Goal: Task Accomplishment & Management: Use online tool/utility

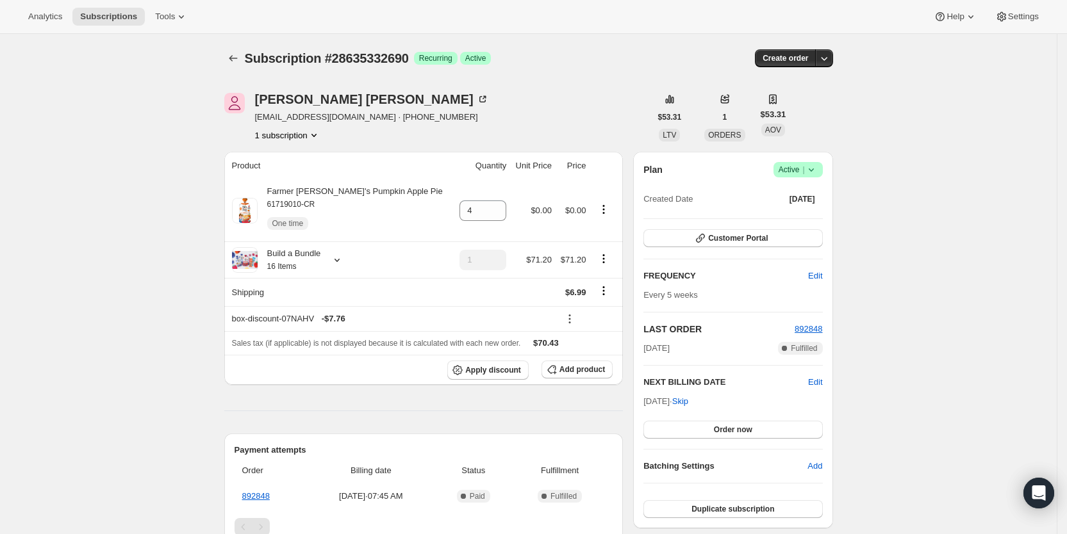
scroll to position [226, 0]
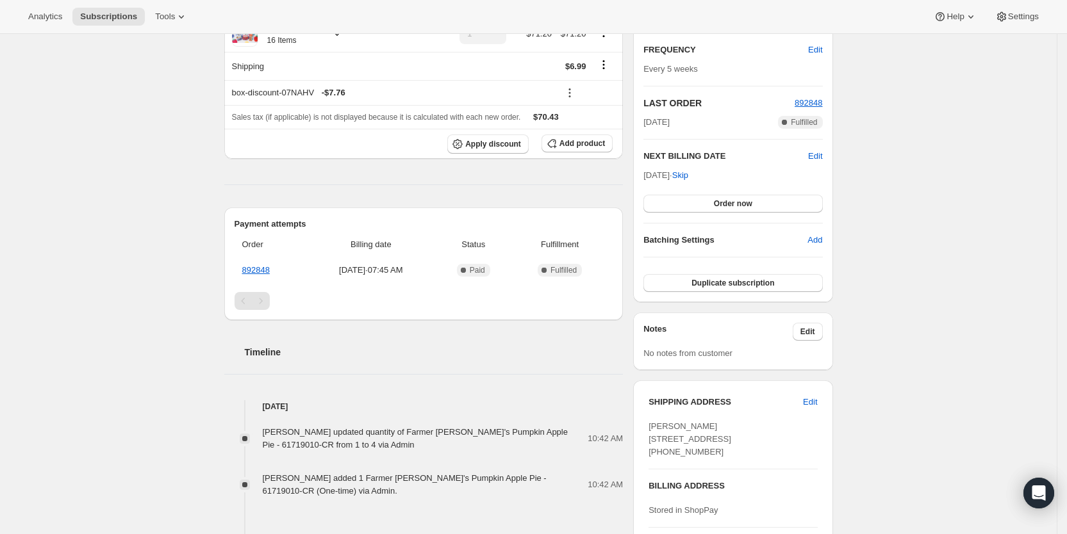
click at [106, 6] on div "Analytics Subscriptions Tools Help Settings" at bounding box center [533, 17] width 1067 height 34
click at [106, 13] on span "Subscriptions" at bounding box center [108, 17] width 57 height 10
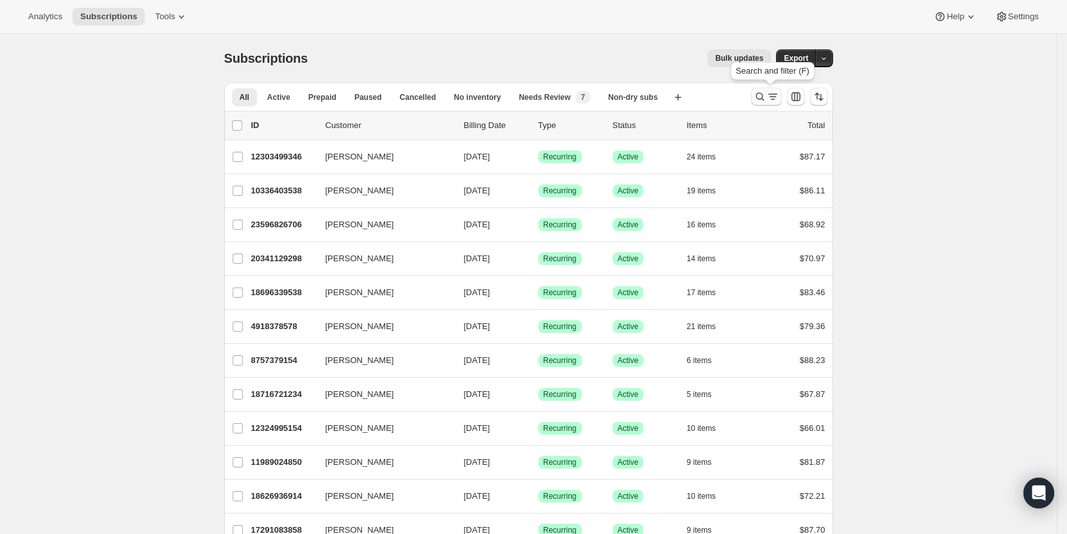
click at [772, 92] on icon "Search and filter results" at bounding box center [772, 96] width 13 height 13
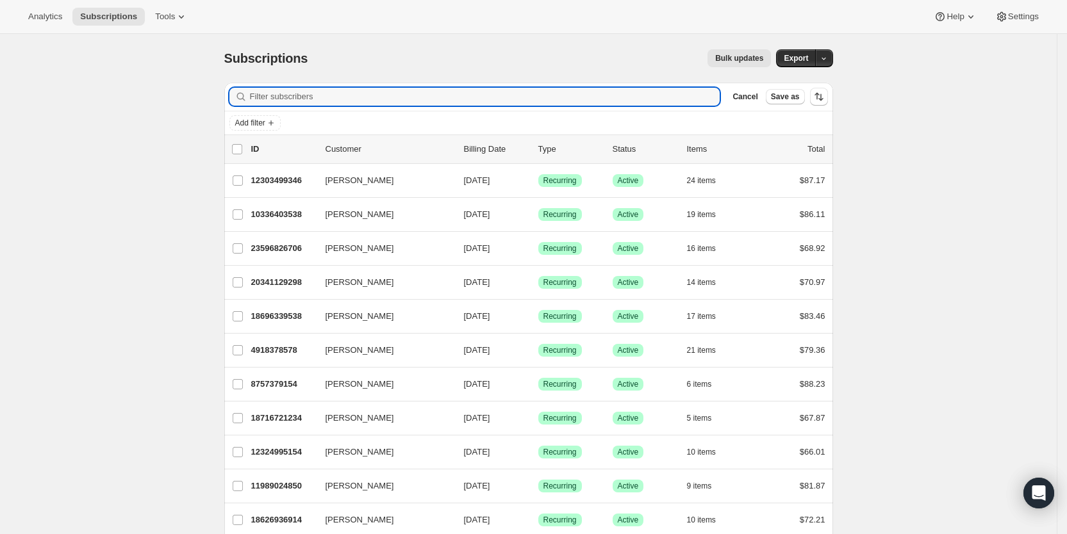
paste input "[EMAIL_ADDRESS][PERSON_NAME][PERSON_NAME][DOMAIN_NAME]"
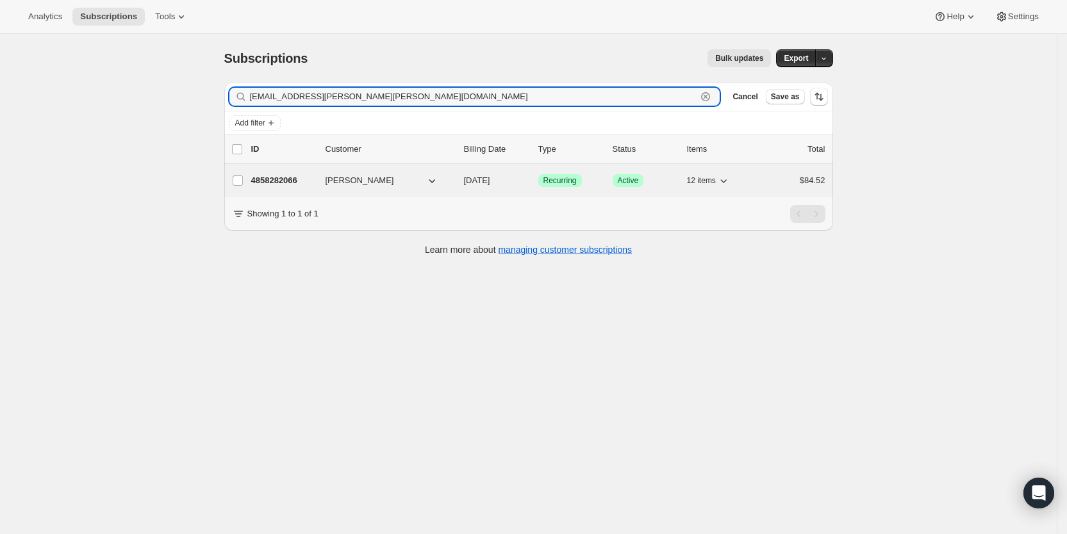
type input "[EMAIL_ADDRESS][PERSON_NAME][PERSON_NAME][DOMAIN_NAME]"
click at [490, 180] on span "[DATE]" at bounding box center [477, 181] width 26 height 10
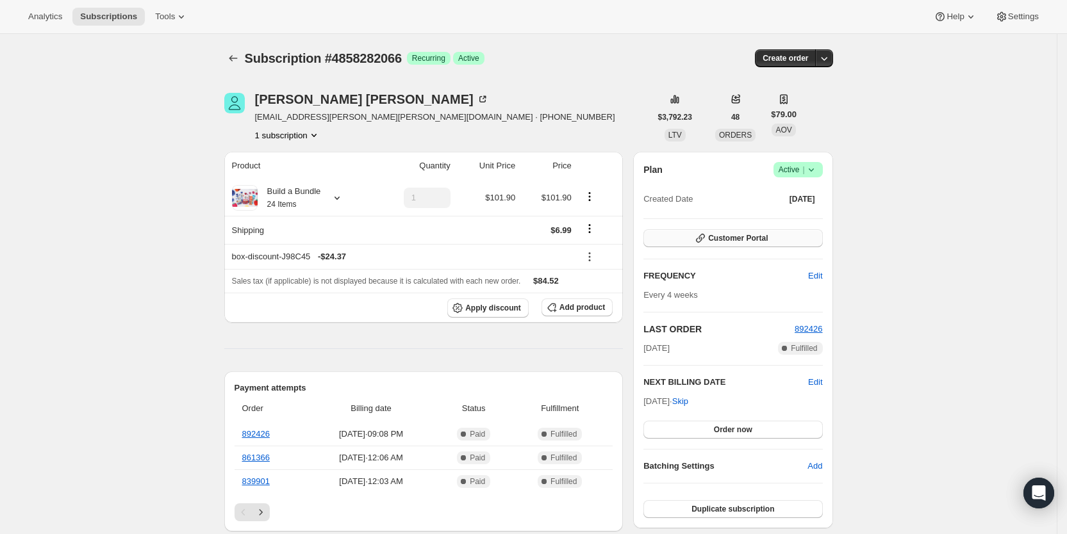
click at [768, 241] on span "Customer Portal" at bounding box center [738, 238] width 60 height 10
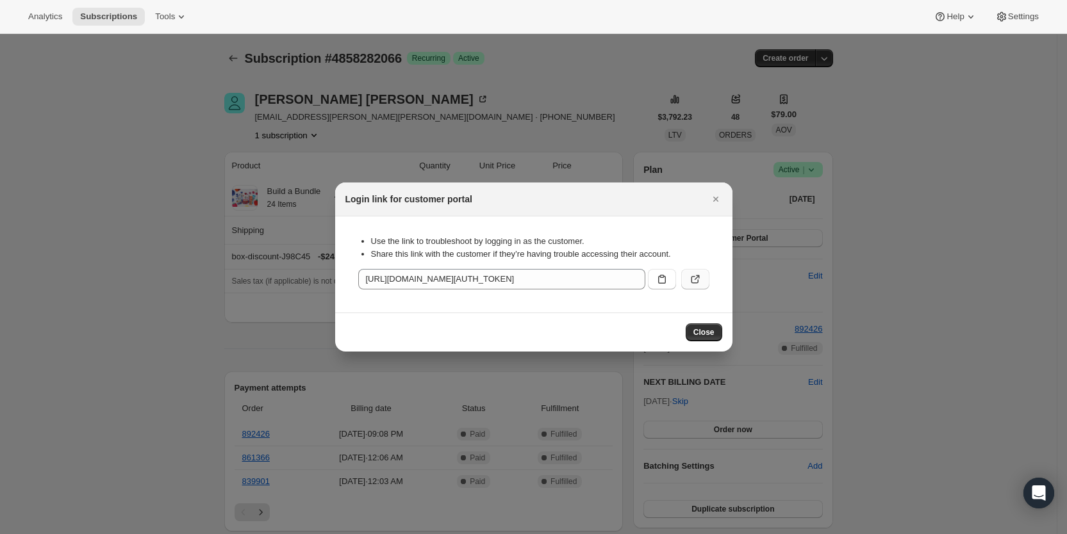
click at [699, 278] on icon ":r10g:" at bounding box center [696, 278] width 5 height 5
click at [710, 331] on span "Close" at bounding box center [703, 332] width 21 height 10
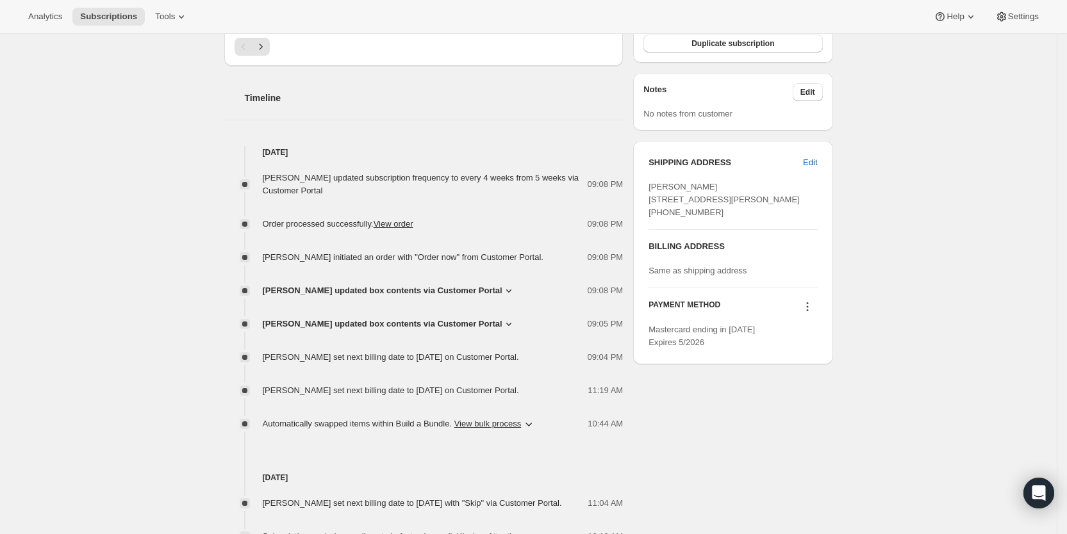
scroll to position [473, 0]
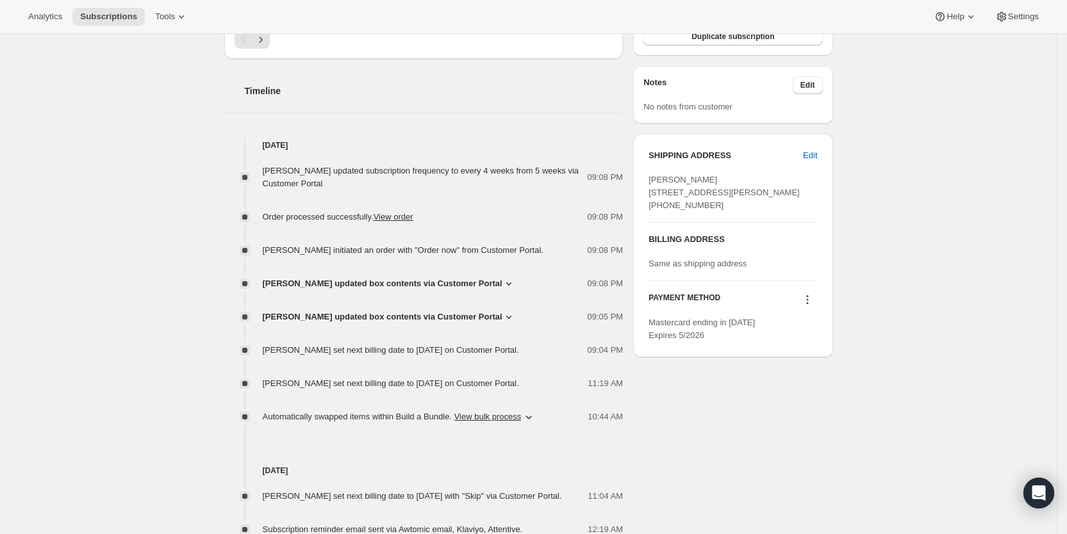
click at [506, 283] on icon at bounding box center [508, 284] width 5 height 3
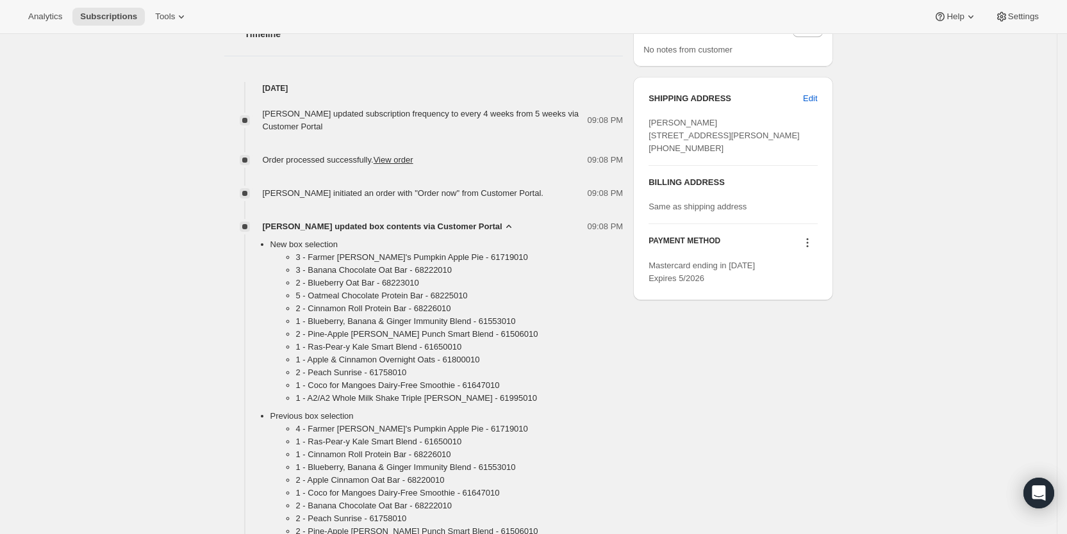
scroll to position [526, 0]
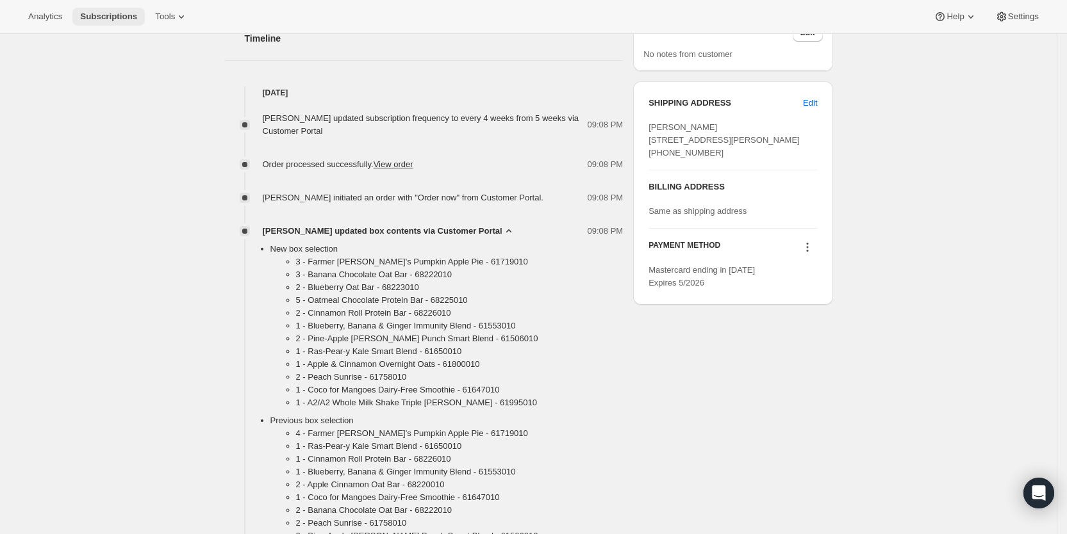
click at [113, 13] on span "Subscriptions" at bounding box center [108, 17] width 57 height 10
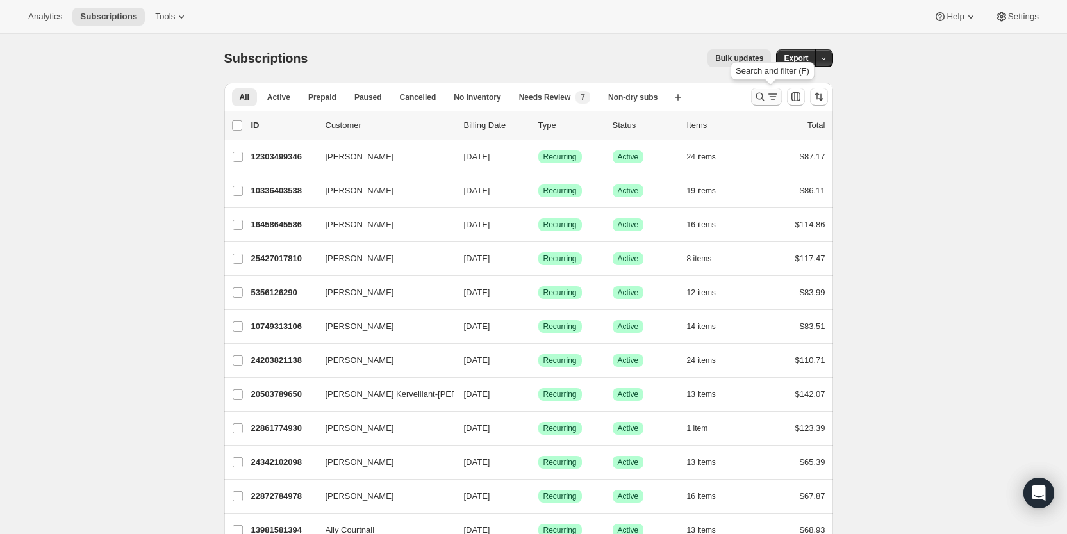
click at [766, 94] on icon "Search and filter results" at bounding box center [760, 96] width 13 height 13
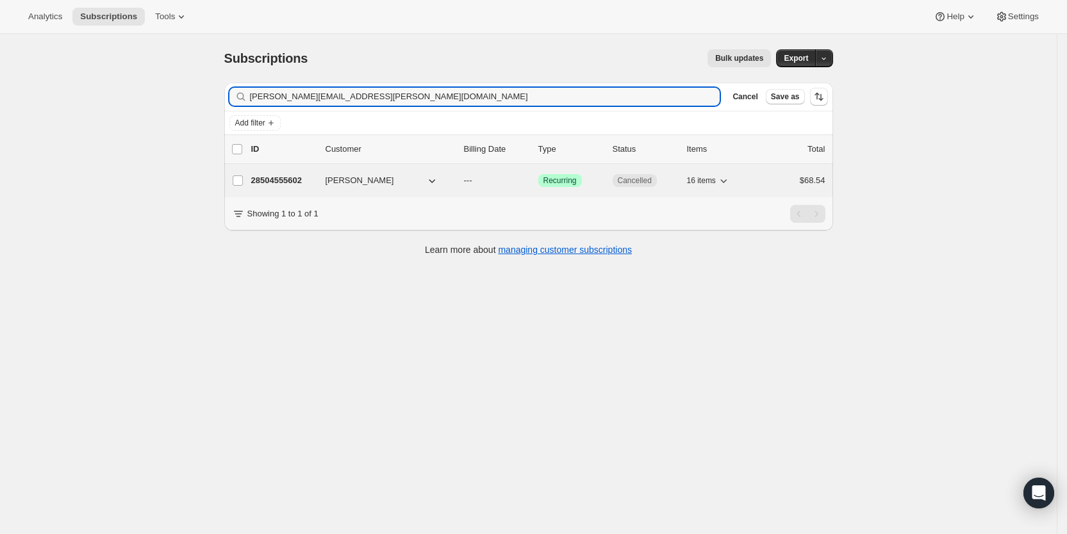
type input "[PERSON_NAME][EMAIL_ADDRESS][PERSON_NAME][DOMAIN_NAME]"
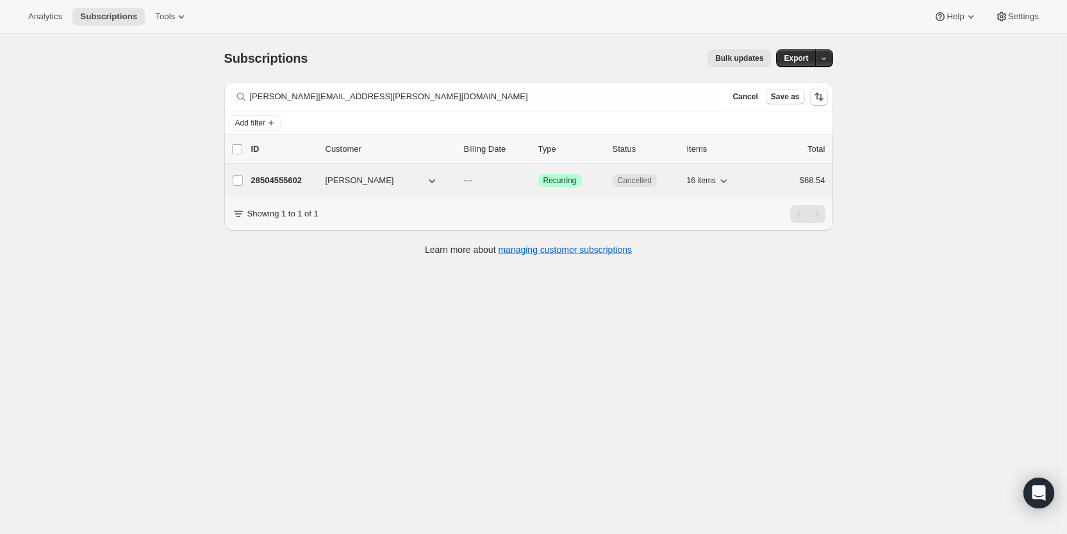
click at [472, 176] on span "---" at bounding box center [468, 181] width 8 height 10
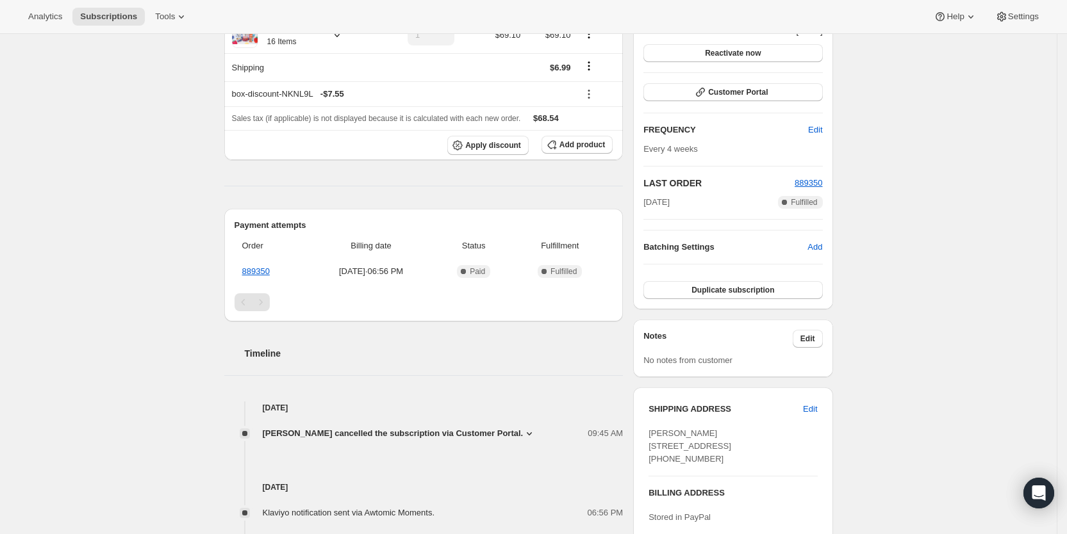
scroll to position [169, 0]
